Goal: Task Accomplishment & Management: Manage account settings

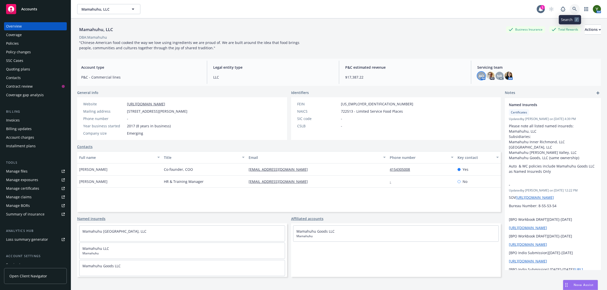
click at [572, 9] on link at bounding box center [575, 9] width 10 height 10
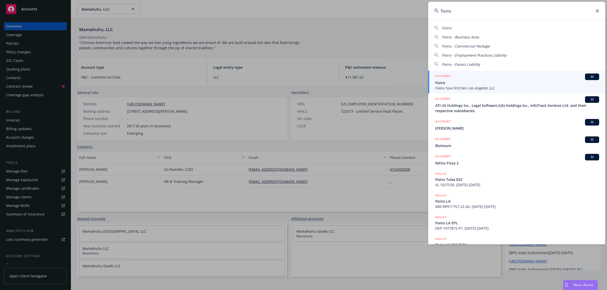
type input "fixins"
click at [502, 85] on span "Fixins" at bounding box center [517, 82] width 164 height 5
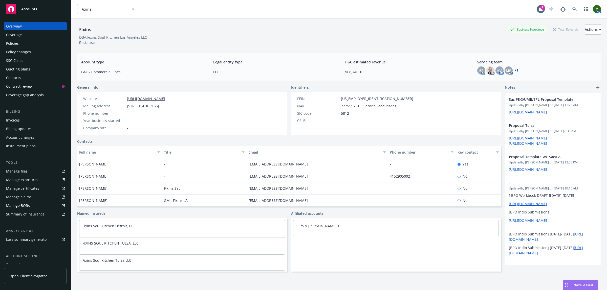
click at [14, 43] on div "Policies" at bounding box center [12, 43] width 13 height 8
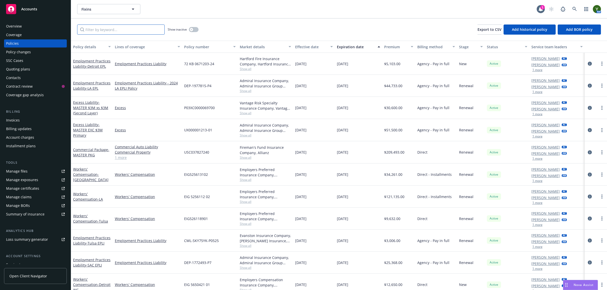
click at [125, 30] on input "Filter by keyword..." at bounding box center [121, 30] width 88 height 10
click at [147, 33] on input "Filter by keyword..." at bounding box center [121, 30] width 88 height 10
paste input "EIG 5256112 02"
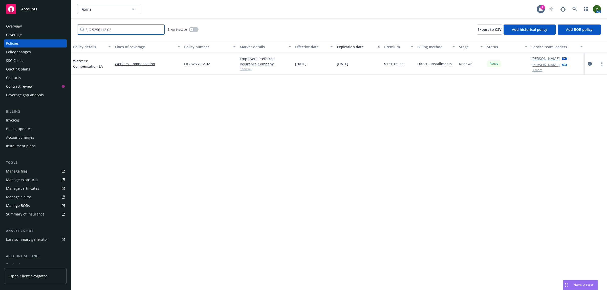
type input "EIG 5256112 02"
click at [194, 29] on button "button" at bounding box center [194, 29] width 10 height 5
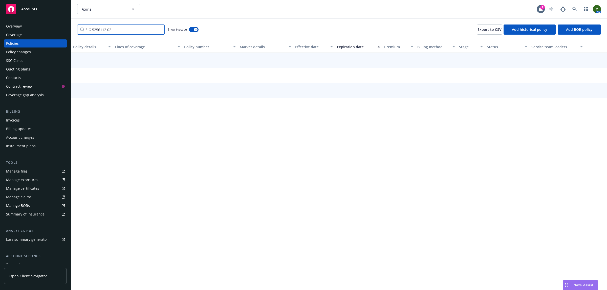
click at [117, 31] on input "EIG 5256112 02" at bounding box center [121, 30] width 88 height 10
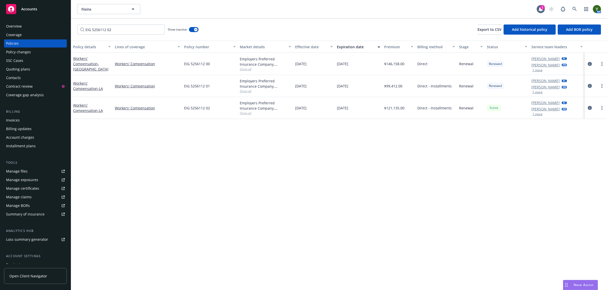
click at [571, 285] on div "Nova Assist" at bounding box center [584, 285] width 28 height 4
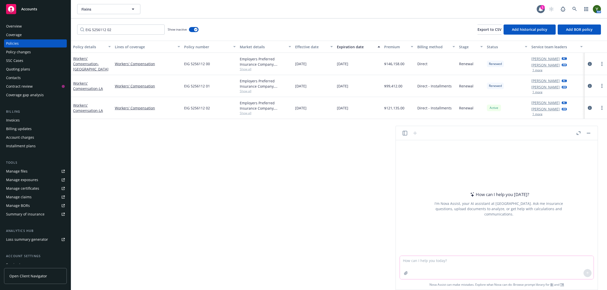
click at [462, 264] on textarea at bounding box center [497, 267] width 194 height 23
click at [404, 272] on button "button" at bounding box center [406, 273] width 8 height 8
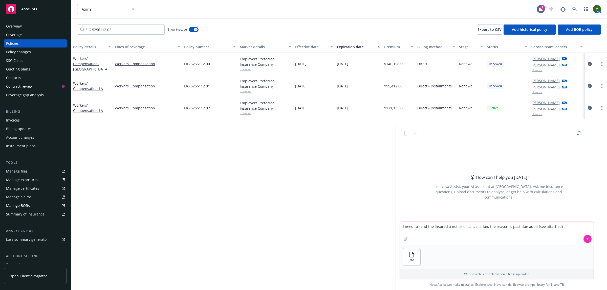
click at [565, 225] on textarea "i need to send the insured a notice of cancellation, the reason is past due aud…" at bounding box center [497, 233] width 194 height 23
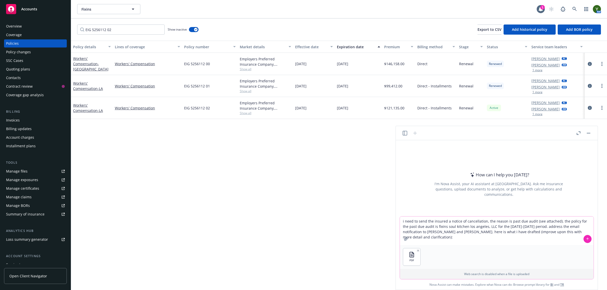
paste textarea "Hello John and Lester, You should have received this notice directly from Emplo…"
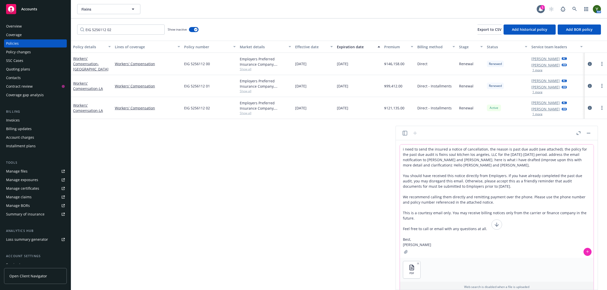
type textarea "i need to send the insured a notice of cancellation, the reason is past due aud…"
click at [586, 255] on button at bounding box center [588, 252] width 8 height 8
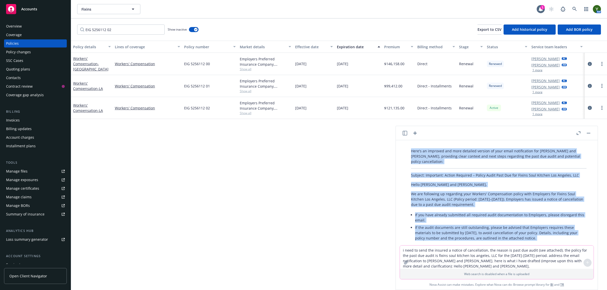
scroll to position [64, 0]
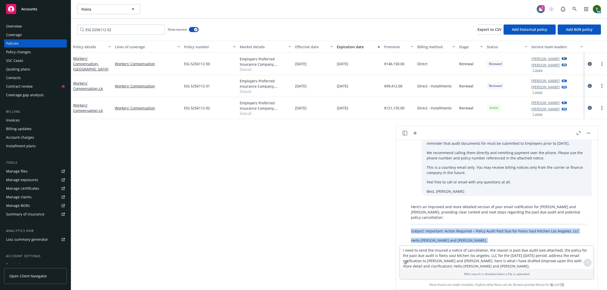
drag, startPoint x: 423, startPoint y: 216, endPoint x: 409, endPoint y: 223, distance: 15.4
click at [409, 223] on div "Here's an improved and more detailed version of your email notification for Joh…" at bounding box center [499, 289] width 186 height 175
copy div "Subject: Important: Action Required – Policy Audit Past Due for Fixins Soul Kit…"
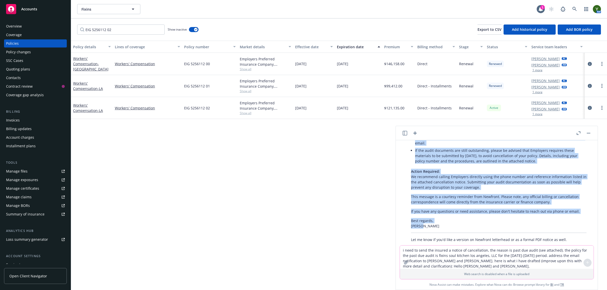
scroll to position [197, 0]
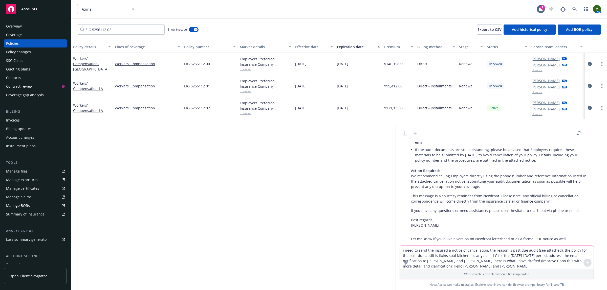
click at [426, 258] on textarea "i need to send the insured a notice of cancellation, the reason is past due aud…" at bounding box center [497, 257] width 194 height 23
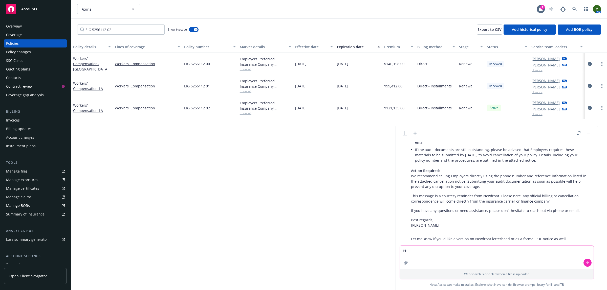
type textarea "r"
click at [440, 218] on p "Best regards, Yvette" at bounding box center [499, 223] width 176 height 11
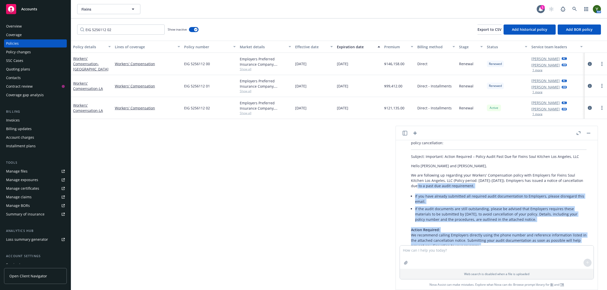
scroll to position [134, 0]
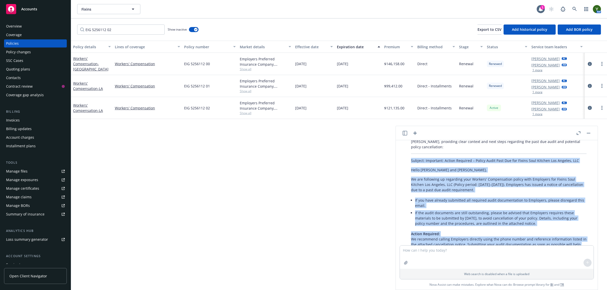
drag, startPoint x: 423, startPoint y: 216, endPoint x: 411, endPoint y: 151, distance: 66.2
click at [411, 151] on div "Here's an improved and more detailed version of your email notification for Joh…" at bounding box center [499, 219] width 186 height 175
copy div "Subject: Important: Action Required – Policy Audit Past Due for Fixins Soul Kit…"
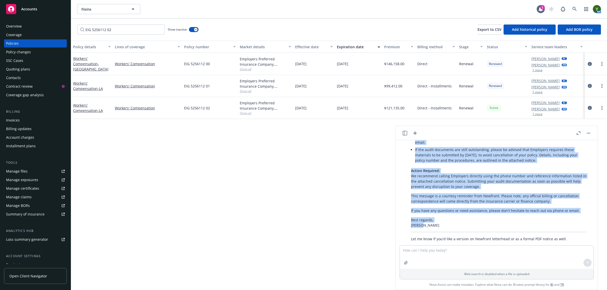
click at [24, 78] on div "Contacts" at bounding box center [35, 78] width 59 height 8
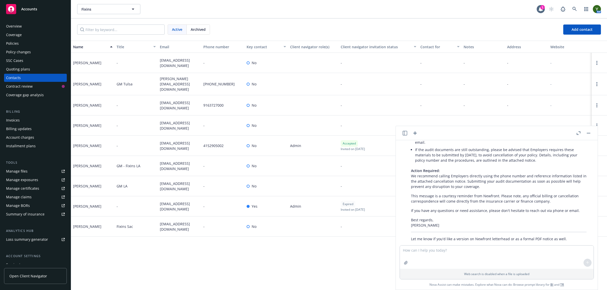
click at [592, 133] on header at bounding box center [497, 133] width 202 height 14
click at [591, 132] on button "button" at bounding box center [589, 133] width 6 height 6
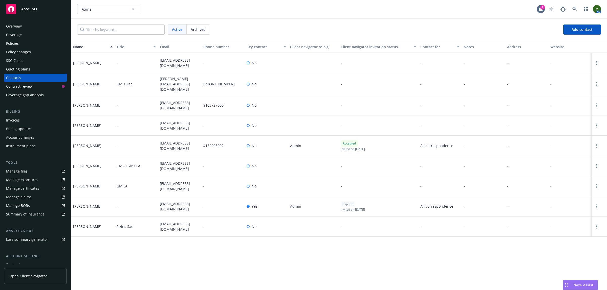
click at [174, 142] on span "[EMAIL_ADDRESS][DOMAIN_NAME]" at bounding box center [179, 146] width 39 height 11
copy span "[EMAIL_ADDRESS][DOMAIN_NAME]"
click at [170, 162] on span "[EMAIL_ADDRESS][DOMAIN_NAME]" at bounding box center [179, 166] width 39 height 11
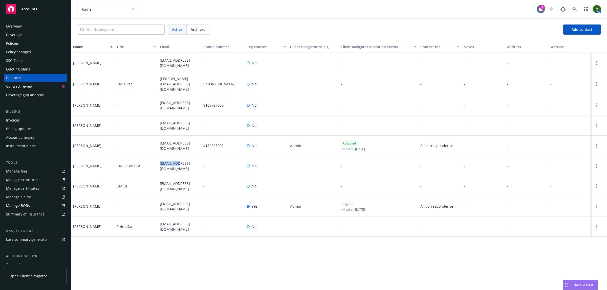
click at [170, 162] on span "[EMAIL_ADDRESS][DOMAIN_NAME]" at bounding box center [179, 166] width 39 height 11
copy span "[EMAIL_ADDRESS][DOMAIN_NAME]"
click at [18, 44] on div "Policies" at bounding box center [12, 43] width 13 height 8
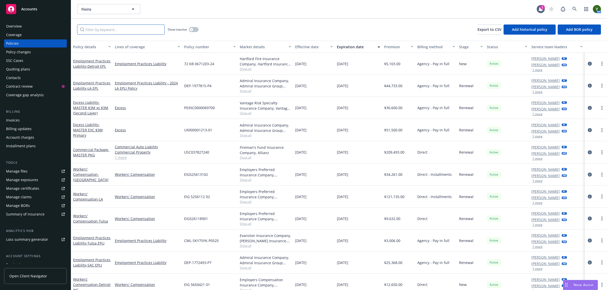
click at [106, 30] on input "Filter by keyword..." at bounding box center [121, 30] width 88 height 10
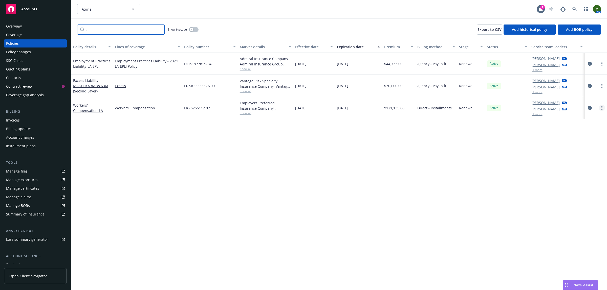
type input "la"
click at [603, 107] on link "more" at bounding box center [602, 108] width 6 height 6
click at [574, 177] on link "Copy logging email" at bounding box center [575, 179] width 59 height 10
click at [589, 109] on icon "circleInformation" at bounding box center [590, 108] width 4 height 4
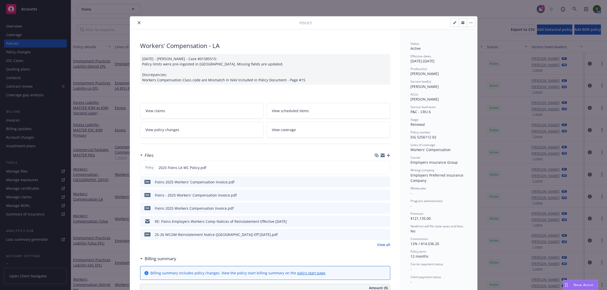
click at [138, 22] on icon "close" at bounding box center [139, 22] width 3 height 3
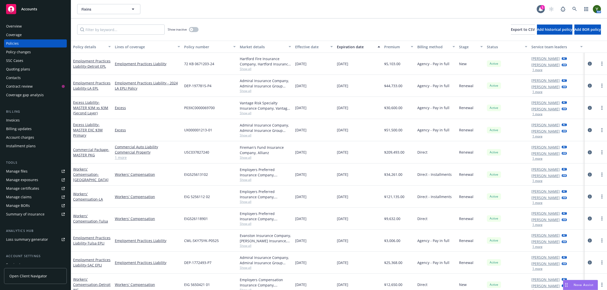
click at [30, 77] on div "Contacts" at bounding box center [35, 78] width 59 height 8
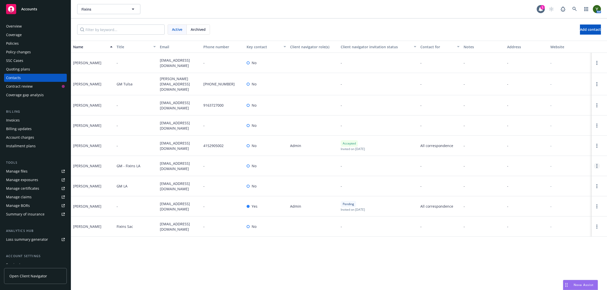
click at [598, 164] on link "Open options" at bounding box center [597, 166] width 6 height 6
click at [558, 136] on link "Edit contact" at bounding box center [564, 136] width 57 height 10
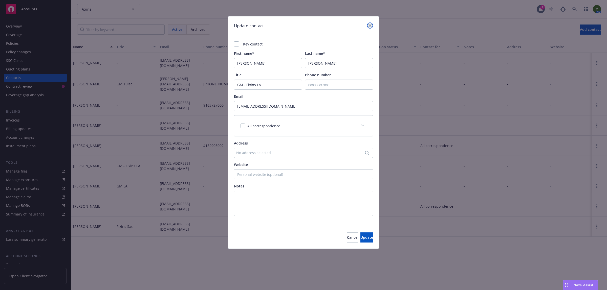
click at [371, 23] on link "close" at bounding box center [370, 26] width 6 height 6
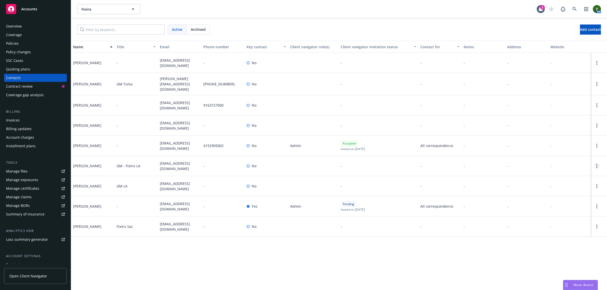
click at [594, 164] on link "Open options" at bounding box center [597, 166] width 6 height 6
click at [584, 161] on link "Archive" at bounding box center [564, 160] width 57 height 10
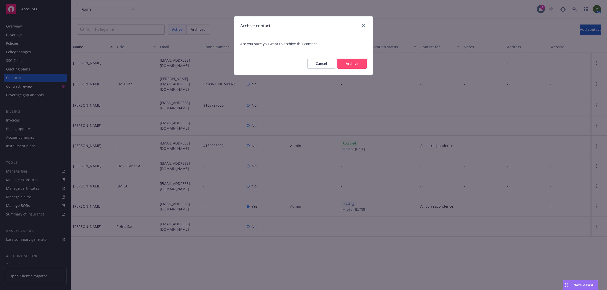
click at [349, 65] on button "Archive" at bounding box center [352, 64] width 29 height 10
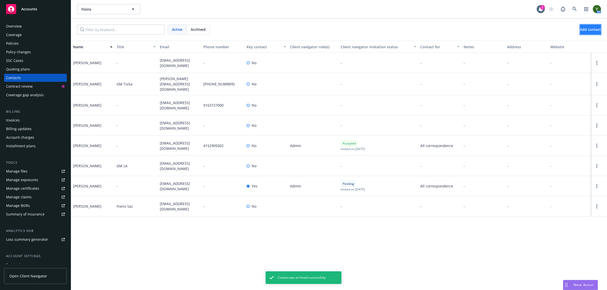
click at [580, 27] on button "Add contact" at bounding box center [590, 30] width 21 height 10
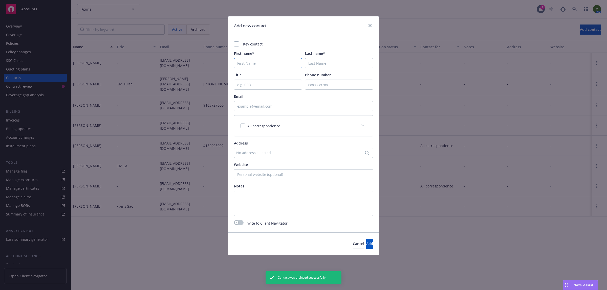
click at [275, 61] on input "First name*" at bounding box center [268, 63] width 68 height 10
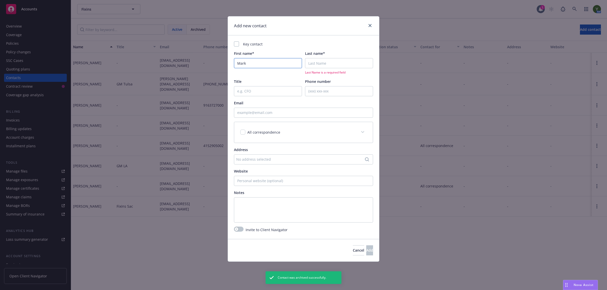
type input "Mark"
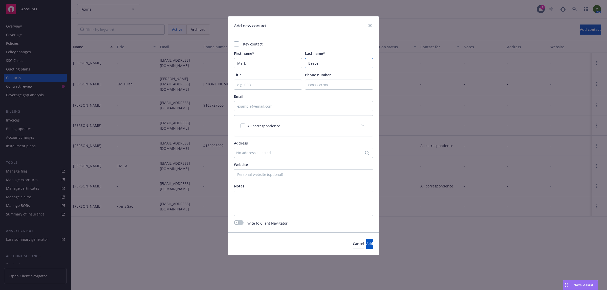
type input "Beaver"
type input "L"
type input "GM LA"
click at [353, 248] on button "Cancel" at bounding box center [358, 244] width 11 height 10
